Goal: Information Seeking & Learning: Find specific fact

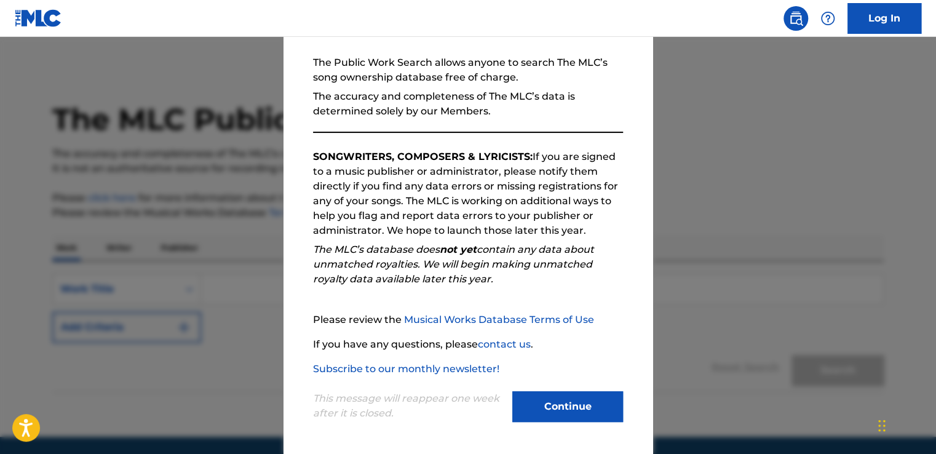
scroll to position [106, 0]
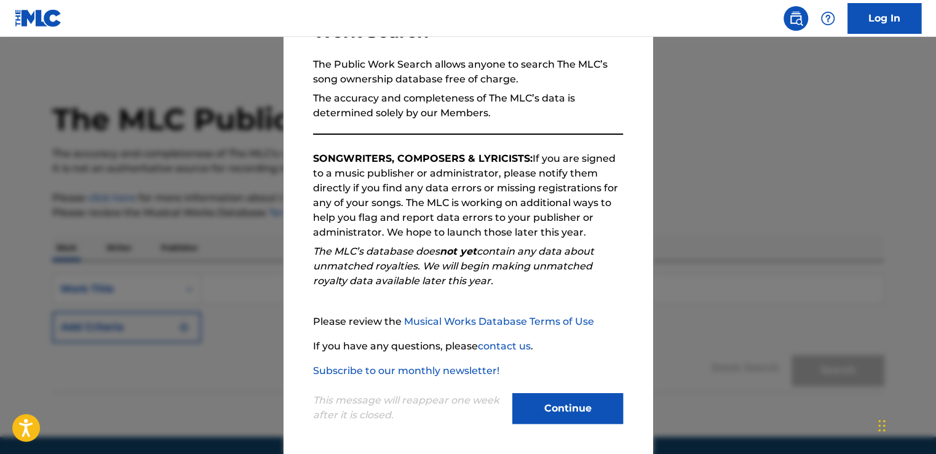
click at [563, 409] on button "Continue" at bounding box center [567, 408] width 111 height 31
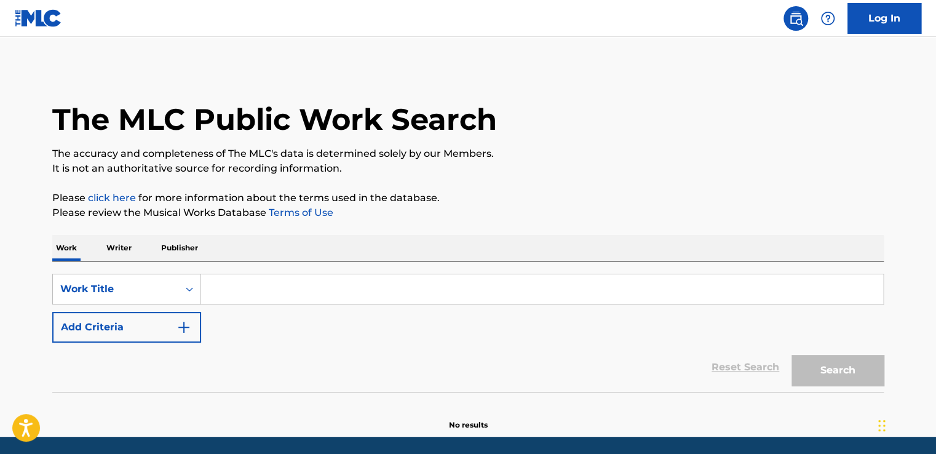
click at [385, 292] on input "Search Form" at bounding box center [542, 289] width 682 height 30
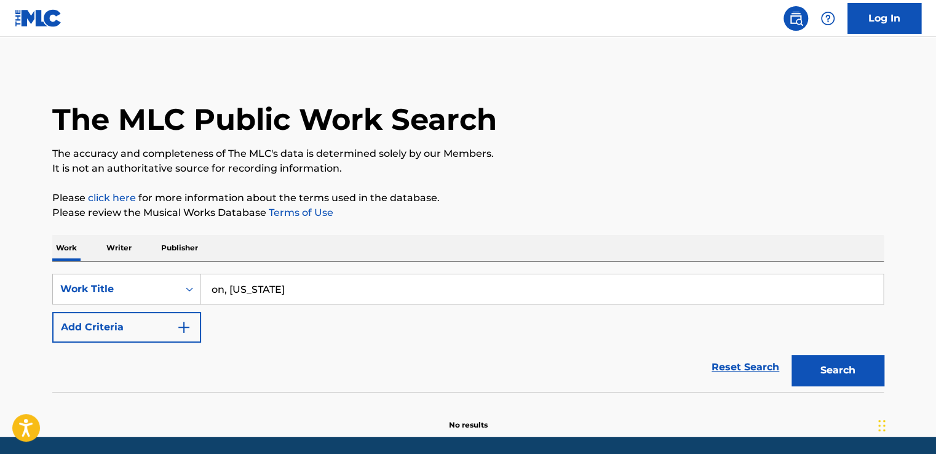
type input "on, [US_STATE]"
click at [834, 377] on button "Search" at bounding box center [837, 370] width 92 height 31
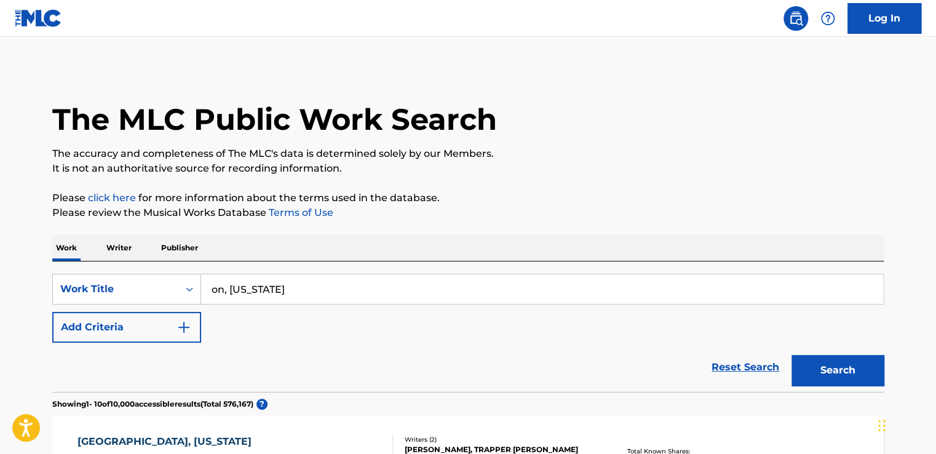
scroll to position [209, 0]
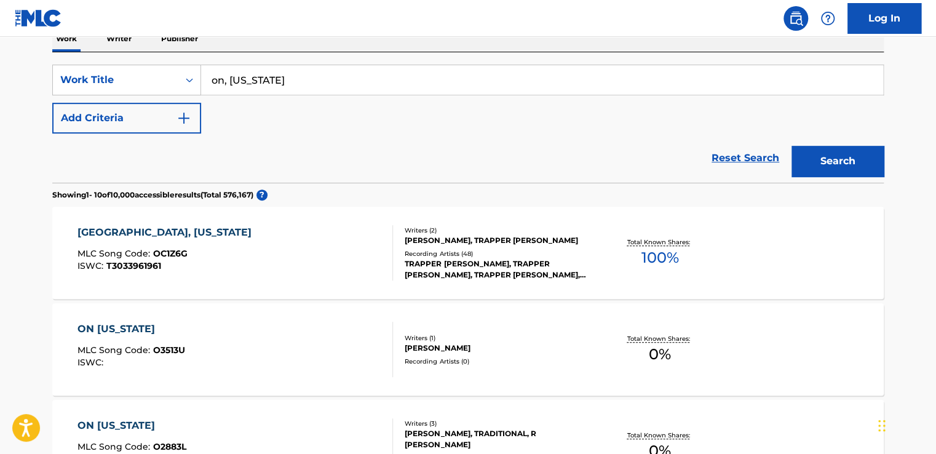
click at [111, 229] on div "[GEOGRAPHIC_DATA], [US_STATE]" at bounding box center [167, 232] width 180 height 15
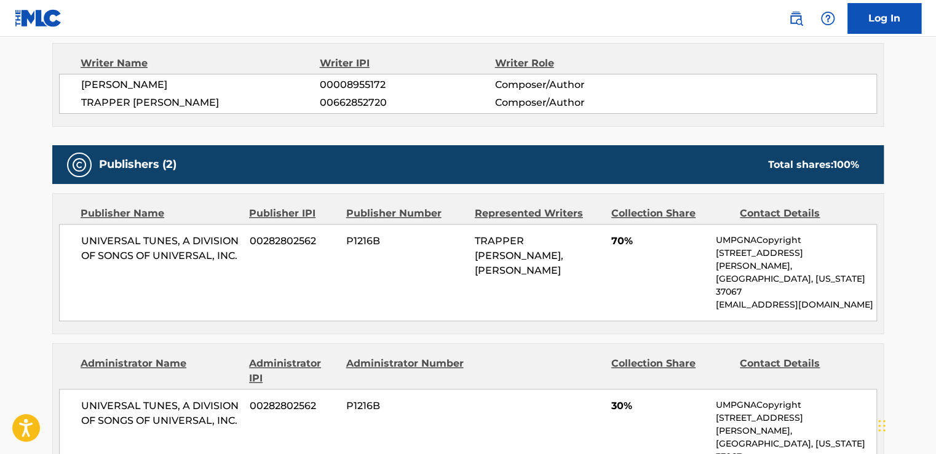
scroll to position [445, 0]
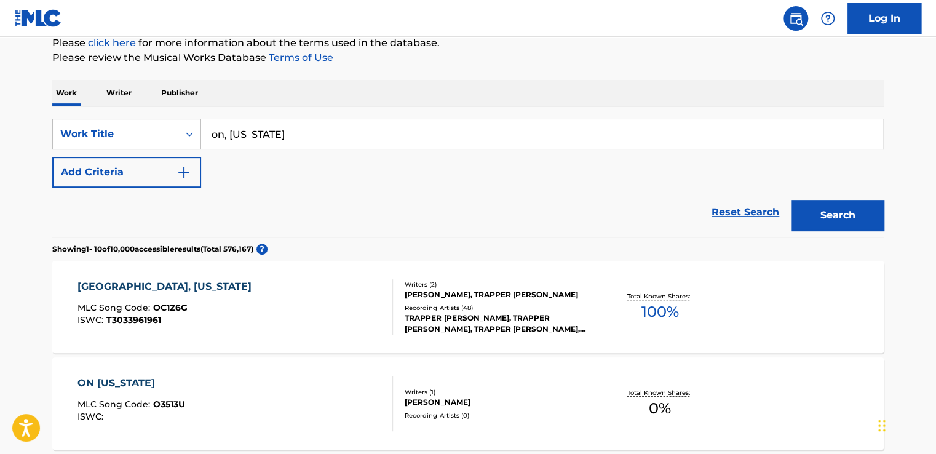
scroll to position [155, 0]
click at [159, 175] on button "Add Criteria" at bounding box center [126, 172] width 149 height 31
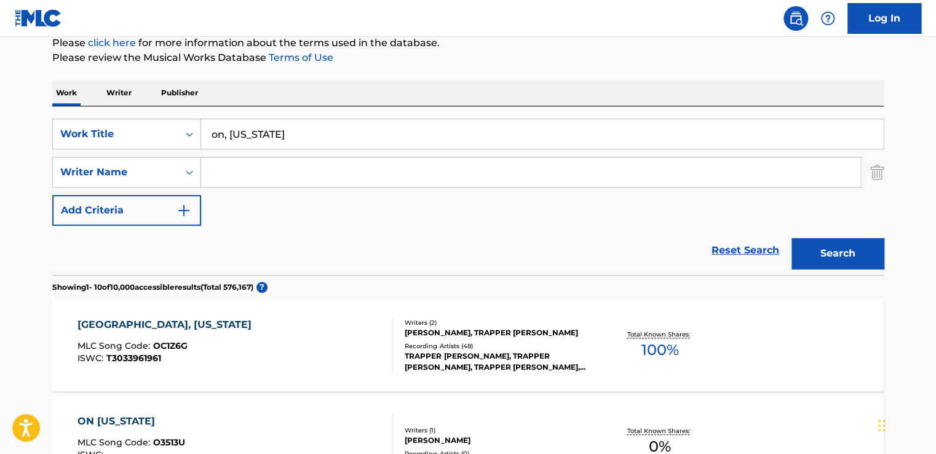
click at [320, 178] on input "Search Form" at bounding box center [530, 172] width 659 height 30
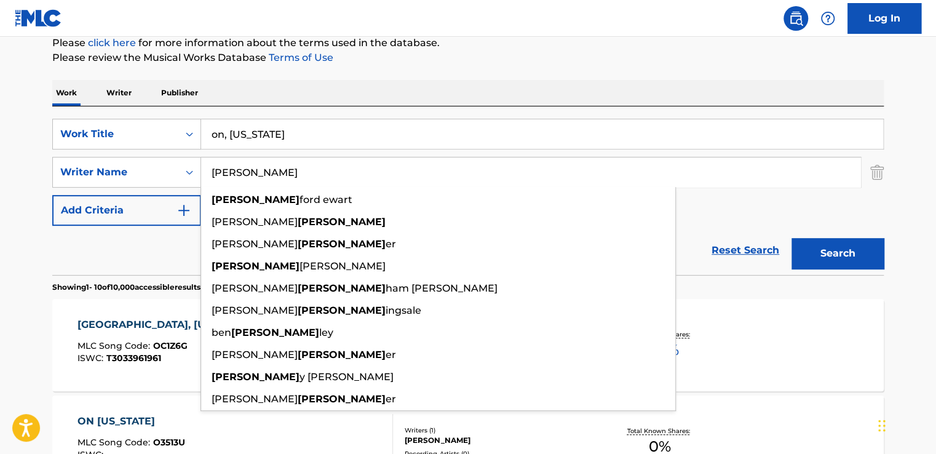
type input "[PERSON_NAME]"
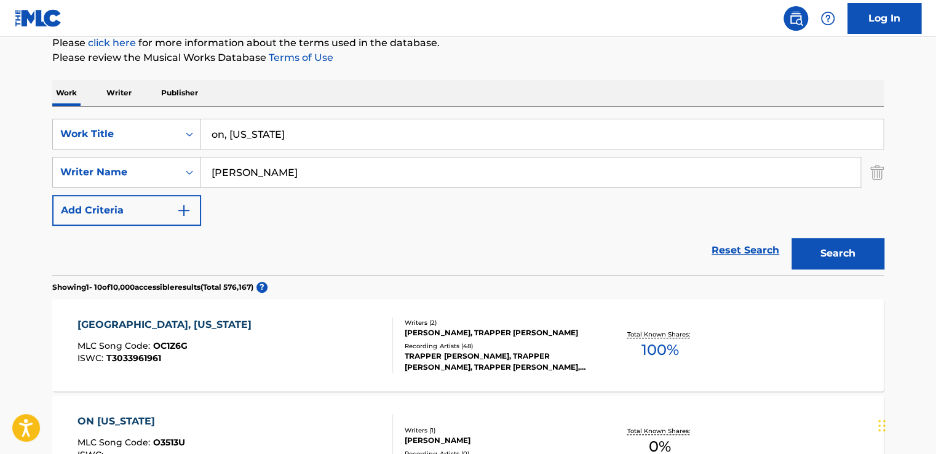
click at [834, 245] on button "Search" at bounding box center [837, 253] width 92 height 31
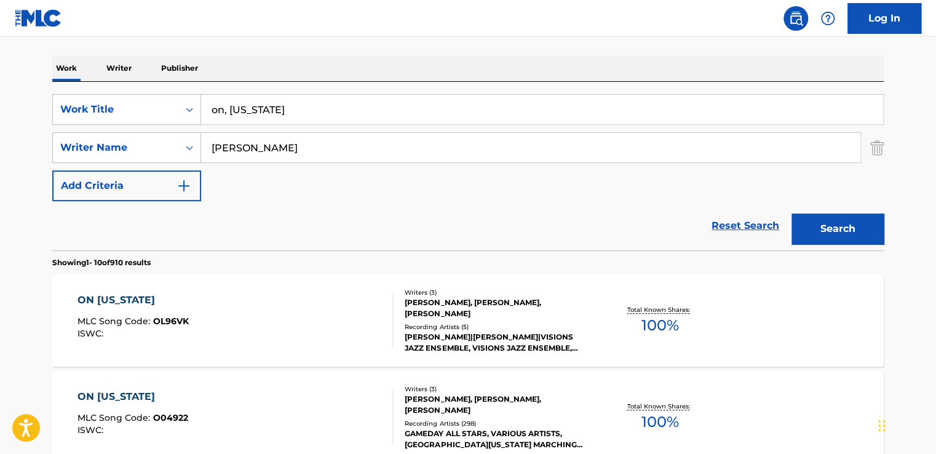
scroll to position [182, 0]
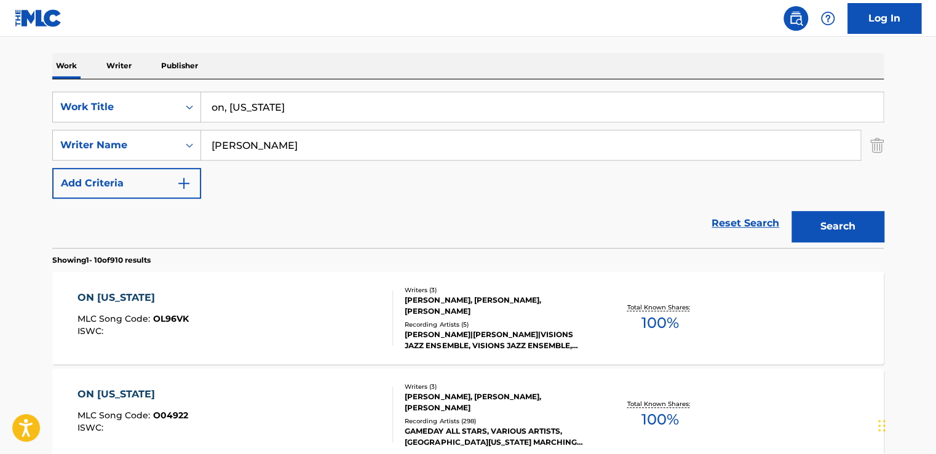
click at [406, 293] on div "Writers ( 3 )" at bounding box center [498, 289] width 186 height 9
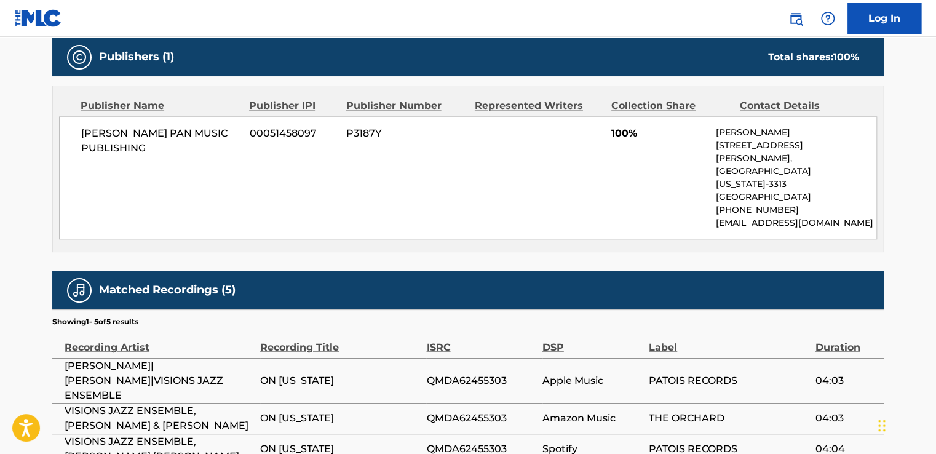
scroll to position [671, 0]
